Goal: Transaction & Acquisition: Obtain resource

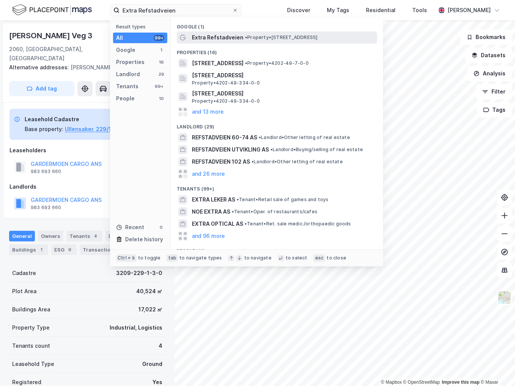
type input "Extra Refstadveien"
click at [224, 39] on span "Extra Refstadveien" at bounding box center [218, 37] width 52 height 9
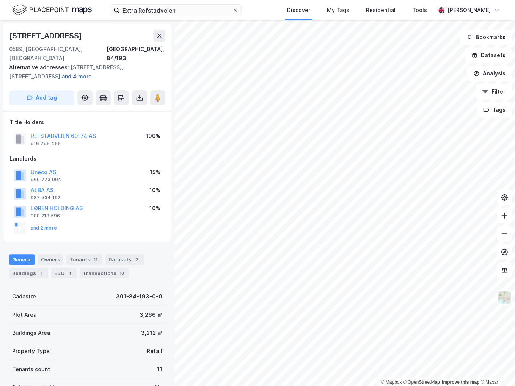
click at [0, 0] on button "and 4 more" at bounding box center [0, 0] width 0 height 0
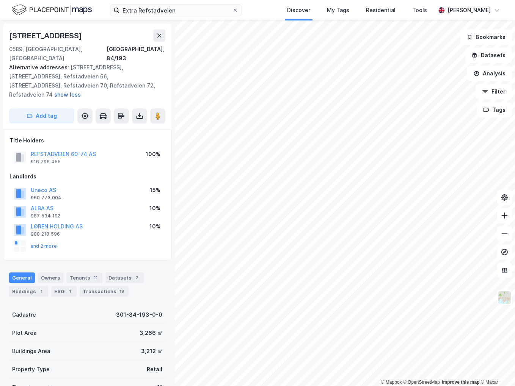
click at [0, 0] on button "show less" at bounding box center [0, 0] width 0 height 0
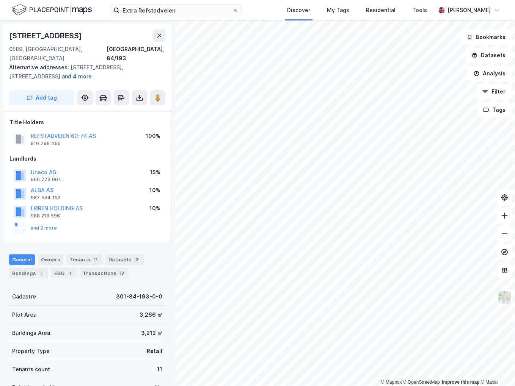
click at [0, 0] on button "and 4 more" at bounding box center [0, 0] width 0 height 0
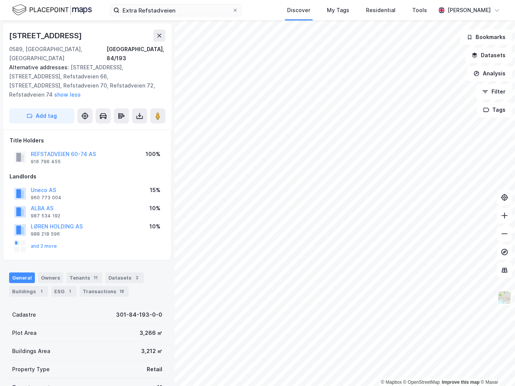
click at [117, 202] on div "ALBA AS 987 534 192 10%" at bounding box center [86, 211] width 155 height 18
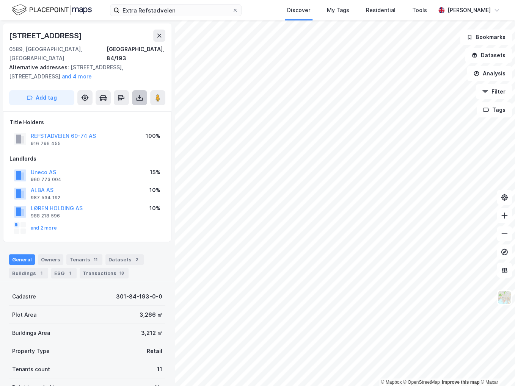
click at [138, 94] on icon at bounding box center [140, 98] width 8 height 8
click at [129, 110] on div "Download Assessment Report" at bounding box center [106, 113] width 72 height 6
click at [109, 166] on div "Uneco AS 960 773 004 15%" at bounding box center [86, 175] width 155 height 18
click at [112, 155] on div "Landlords Uneco AS 960 773 004 15% ALBA AS 987 534 192 10% LØREN HOLDING AS 988…" at bounding box center [86, 195] width 155 height 82
click at [114, 156] on div "Landlords Uneco AS 960 773 004 15% ALBA AS 987 534 192 10% LØREN HOLDING AS 988…" at bounding box center [86, 195] width 155 height 82
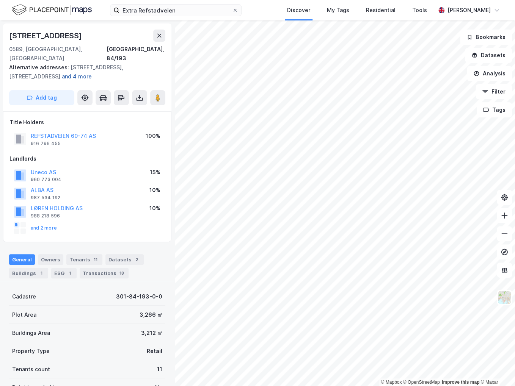
click at [0, 0] on button "and 4 more" at bounding box center [0, 0] width 0 height 0
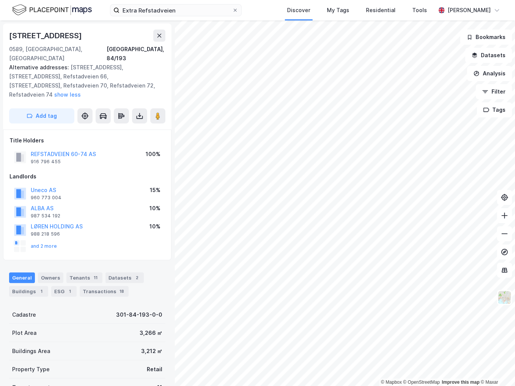
click at [150, 79] on div "Alternative addresses: [STREET_ADDRESS], [STREET_ADDRESS], [STREET_ADDRESS], [S…" at bounding box center [84, 81] width 150 height 36
drag, startPoint x: 122, startPoint y: 182, endPoint x: 135, endPoint y: 183, distance: 13.0
click at [122, 184] on div "Uneco AS 960 773 004 15%" at bounding box center [86, 193] width 155 height 18
